Goal: Task Accomplishment & Management: Check status

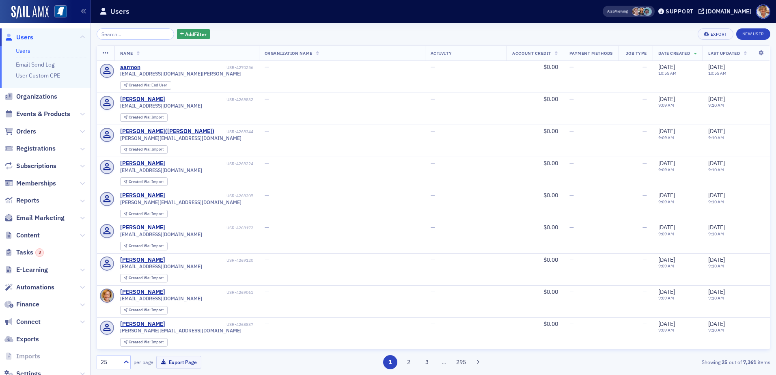
click at [125, 34] on input "search" at bounding box center [136, 33] width 78 height 11
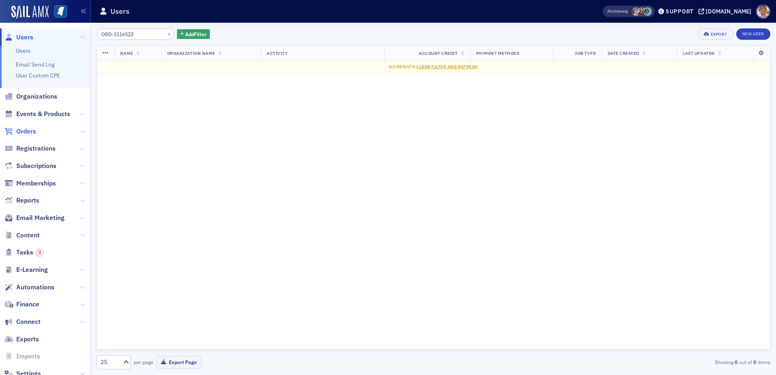
type input "ORD-2116523"
click at [23, 134] on span "Orders" at bounding box center [26, 131] width 20 height 9
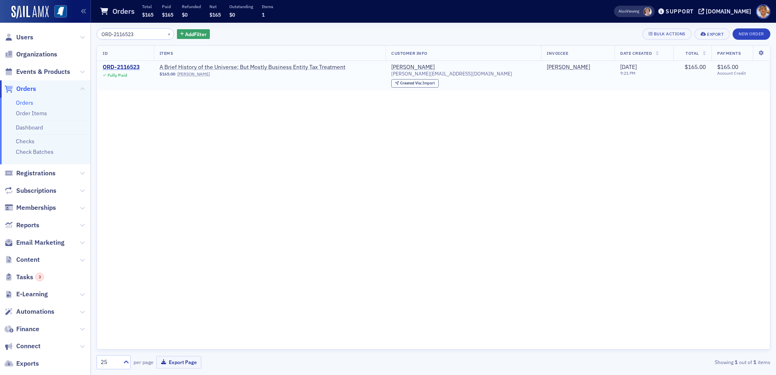
type input "ORD-2116523"
click at [133, 67] on div "ORD-2116523" at bounding box center [121, 67] width 37 height 7
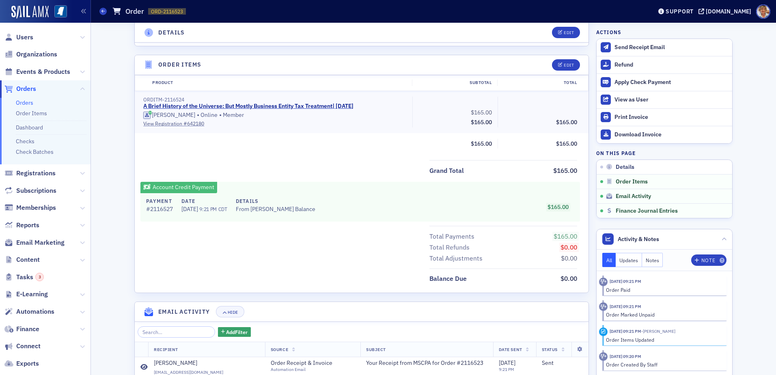
scroll to position [378, 0]
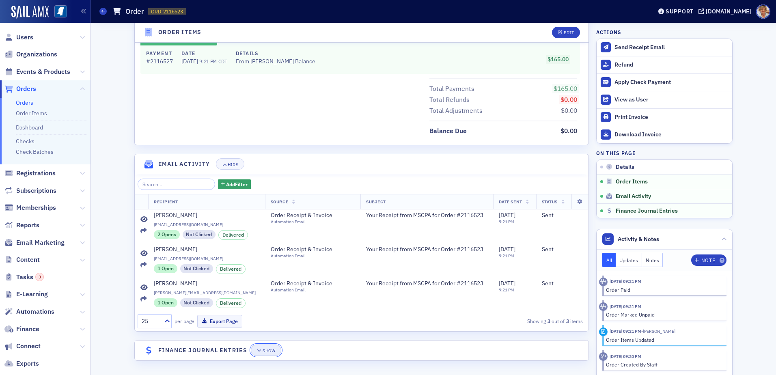
click at [268, 350] on div "Show" at bounding box center [269, 351] width 13 height 4
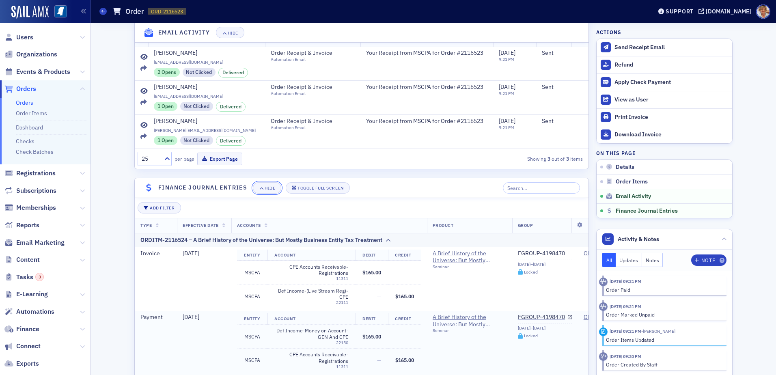
scroll to position [0, 0]
click at [27, 102] on link "Orders" at bounding box center [24, 102] width 17 height 7
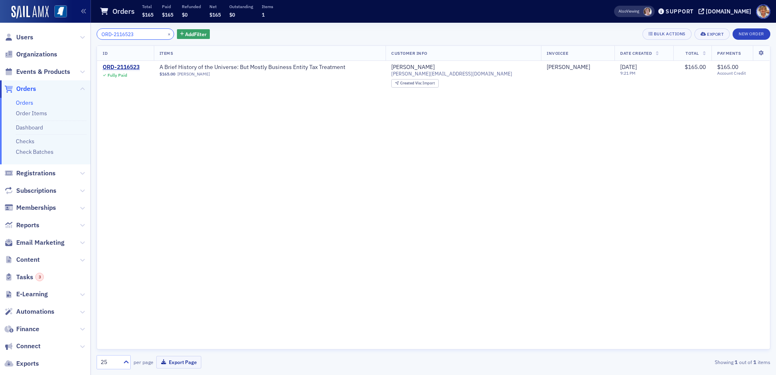
click at [144, 37] on input "ORD-2116523" at bounding box center [136, 33] width 78 height 11
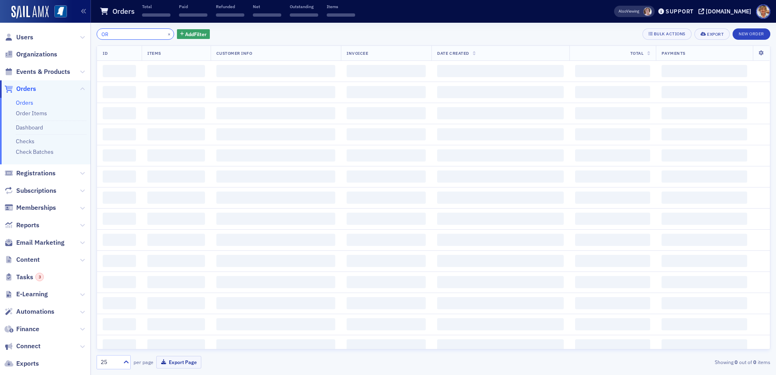
type input "O"
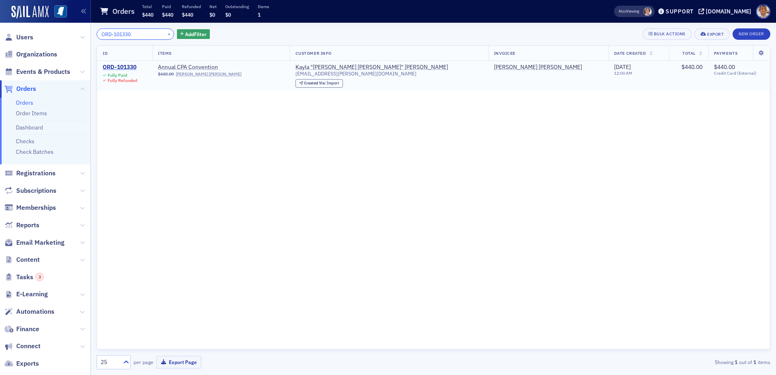
type input "ORD-101330"
click at [114, 65] on div "ORD-101330" at bounding box center [120, 67] width 35 height 7
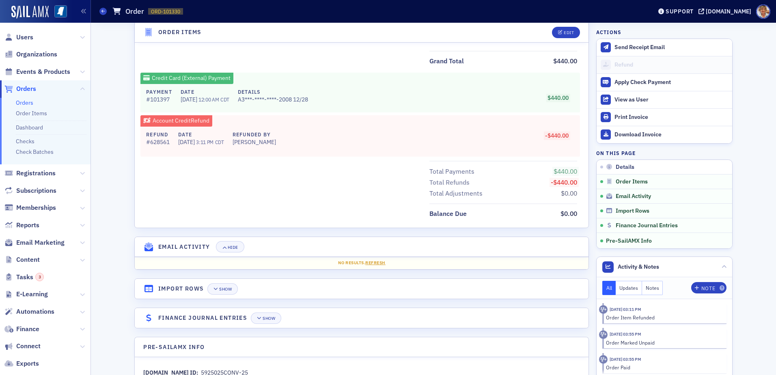
scroll to position [379, 0]
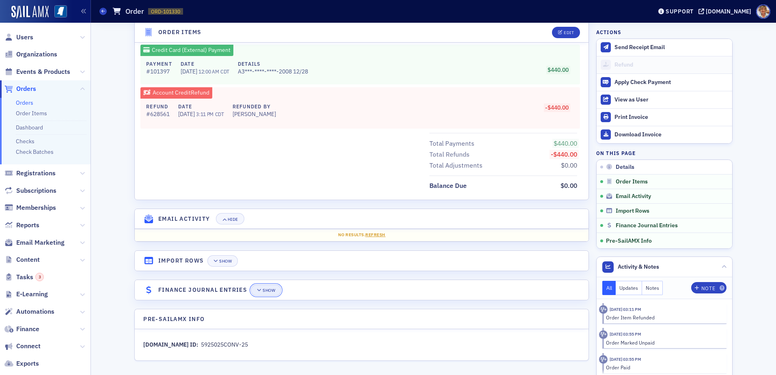
click at [263, 290] on div "Show" at bounding box center [269, 290] width 13 height 4
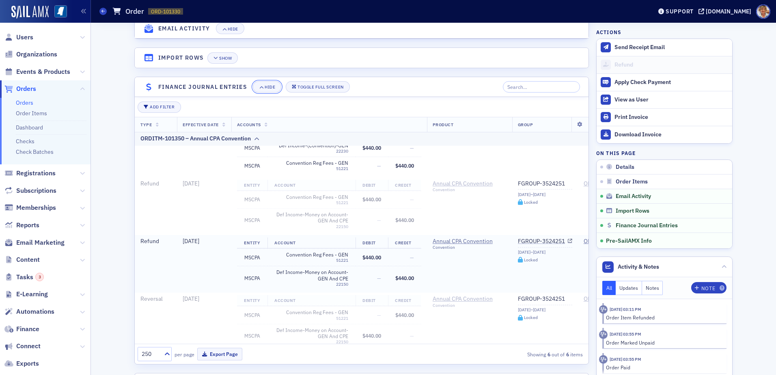
scroll to position [149, 0]
